Goal: Book appointment/travel/reservation

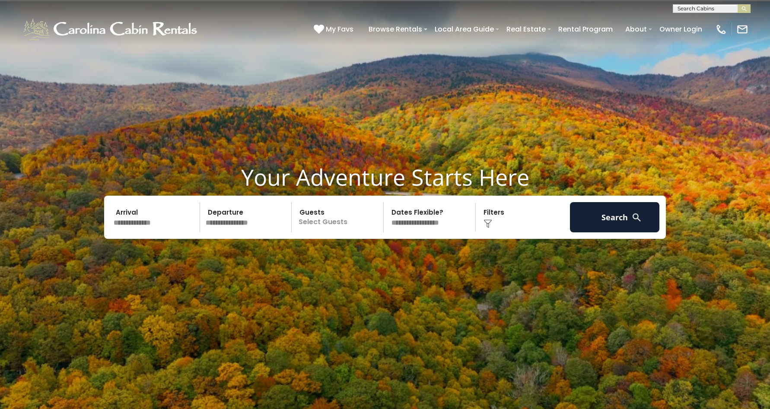
scroll to position [0, 0]
click at [688, 6] on input "text" at bounding box center [711, 10] width 76 height 9
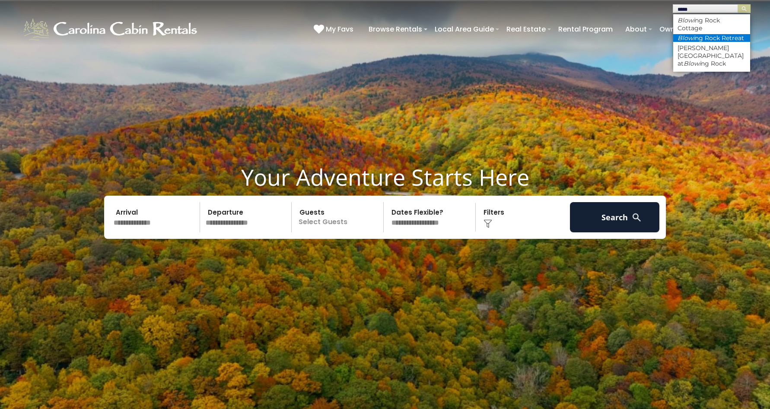
type input "*****"
click at [695, 34] on li "Blowi ng Rock Retreat" at bounding box center [711, 38] width 77 height 8
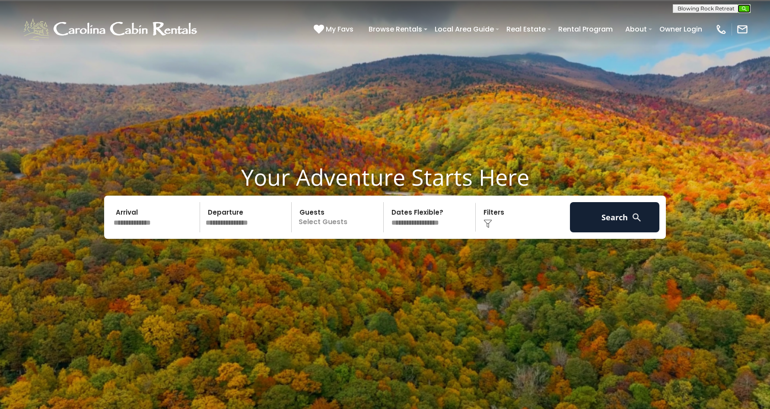
click at [743, 6] on img "submit" at bounding box center [744, 9] width 6 height 6
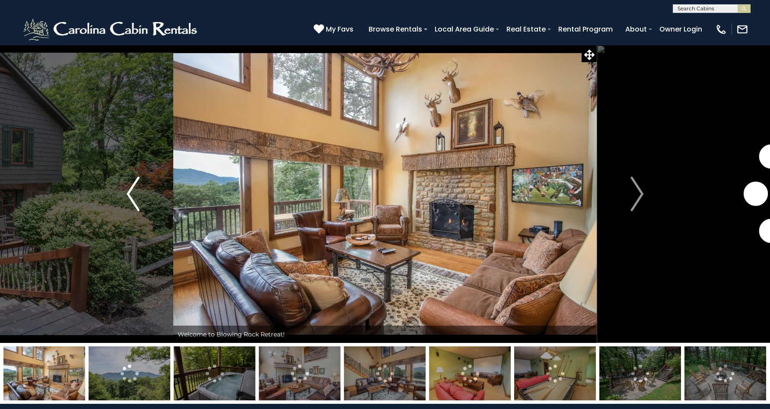
click at [135, 200] on img "Previous" at bounding box center [133, 194] width 13 height 35
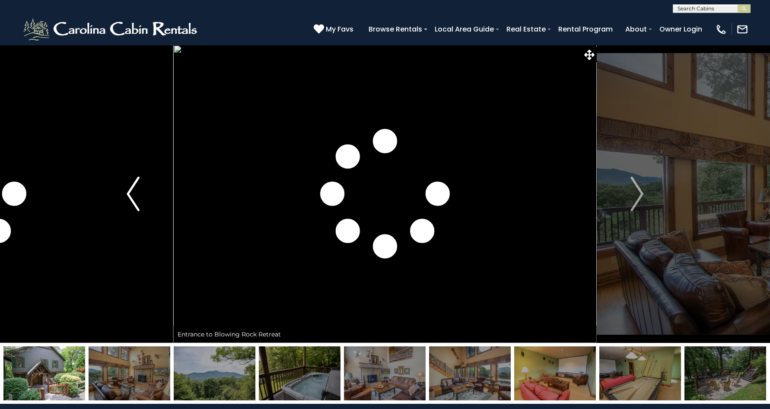
click at [135, 199] on img "Previous" at bounding box center [133, 194] width 13 height 35
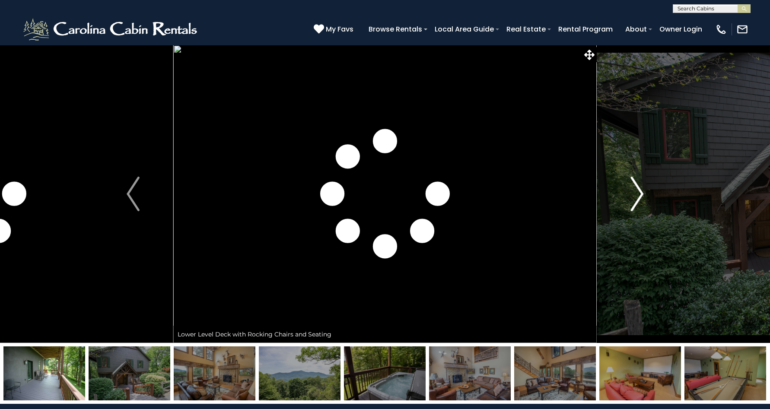
click at [638, 191] on img "Next" at bounding box center [637, 194] width 13 height 35
